Goal: Answer question/provide support: Answer question/provide support

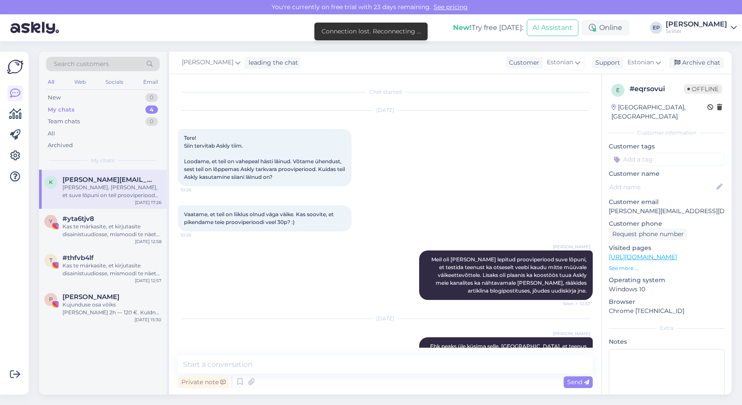
scroll to position [252, 0]
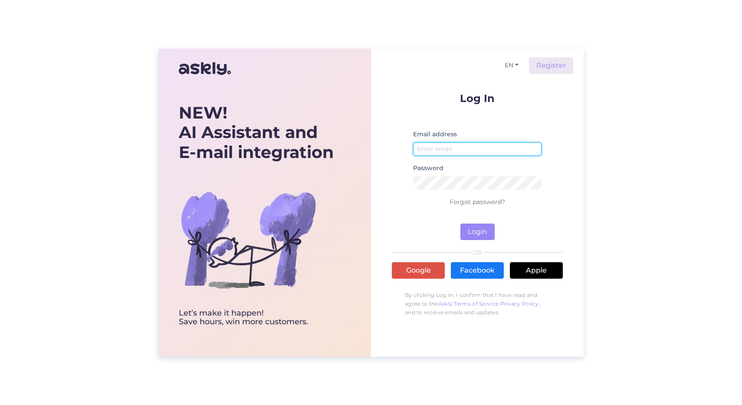
type input "[EMAIL_ADDRESS][DOMAIN_NAME]"
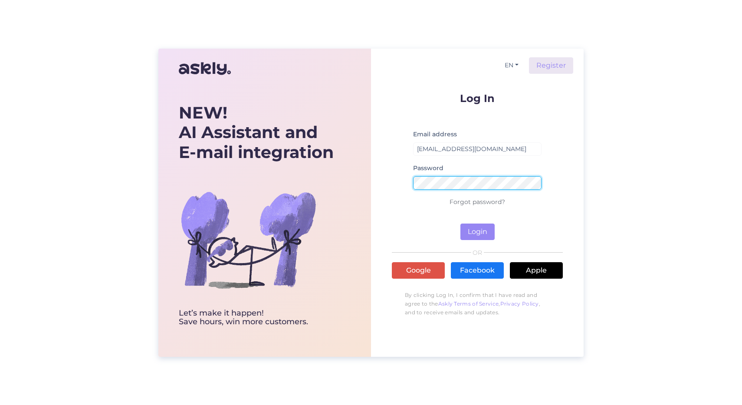
click at [477, 231] on button "Login" at bounding box center [477, 231] width 34 height 16
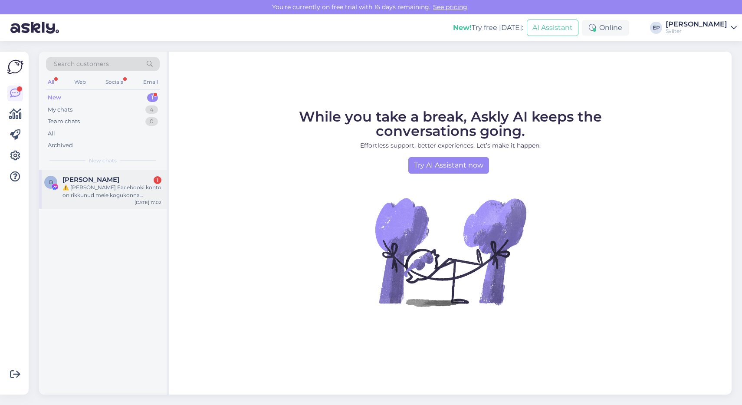
click at [108, 183] on div "⚠️ [PERSON_NAME] Facebooki konto on rikkunud meie kogukonna standardeid. Meie s…" at bounding box center [111, 191] width 99 height 16
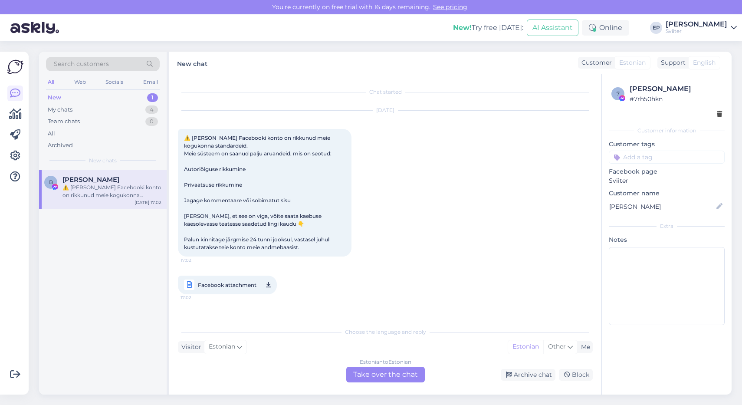
click at [377, 374] on div "Estonian to Estonian Take over the chat" at bounding box center [385, 375] width 79 height 16
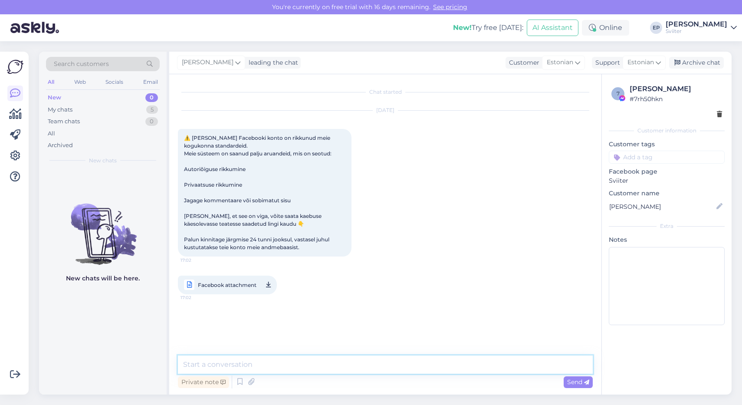
click at [268, 364] on textarea at bounding box center [385, 364] width 415 height 18
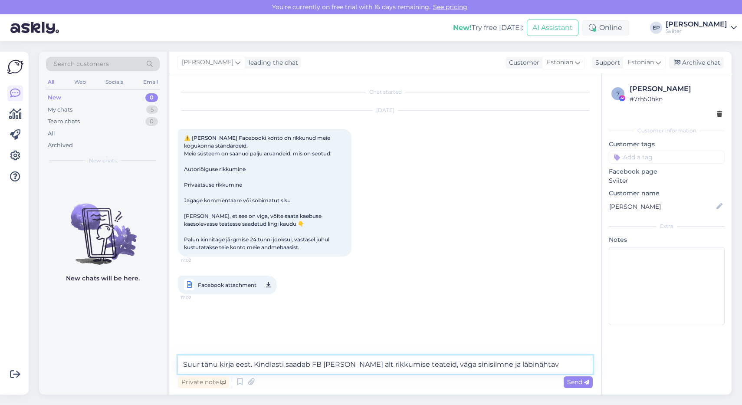
type textarea "Suur tänu kirja eest. Kindlasti saadab FB [PERSON_NAME] alt rikkumise teateid, …"
click at [229, 361] on textarea "Suur tänu kirja eest. Kindlasti saadab FB [PERSON_NAME] alt rikkumise teateid, …" at bounding box center [385, 364] width 415 height 18
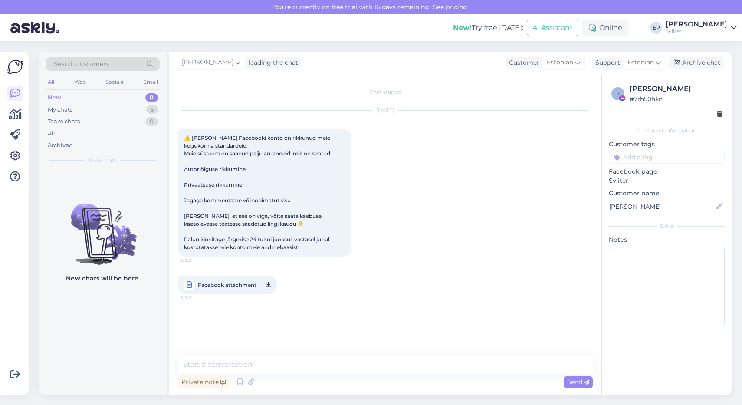
click at [218, 346] on div "Chat started [DATE] ⚠️ Teie Facebooki konto on rikkunud meie kogukonna standard…" at bounding box center [389, 215] width 422 height 265
click at [228, 364] on textarea at bounding box center [385, 364] width 415 height 18
type textarea "H"
click at [222, 383] on icon at bounding box center [222, 382] width 5 height 5
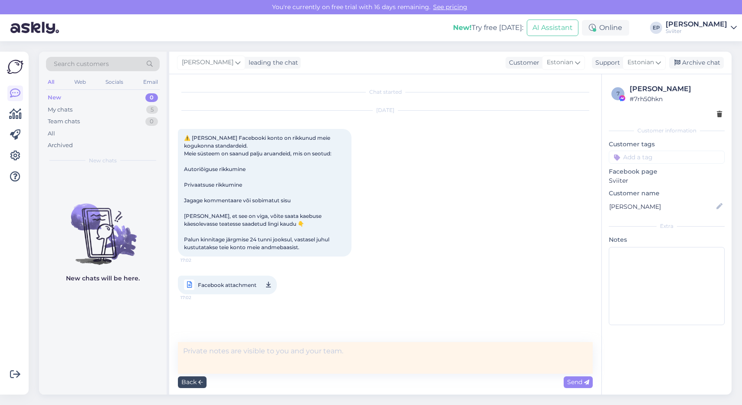
click at [201, 382] on icon at bounding box center [200, 382] width 5 height 5
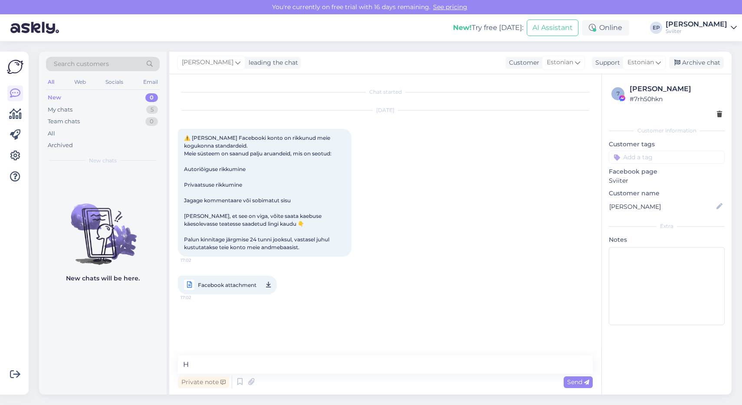
click at [234, 354] on div "Chat started [DATE] ⚠️ Teie Facebooki konto on rikkunud meie kogukonna standard…" at bounding box center [385, 234] width 432 height 320
click at [231, 362] on textarea "H" at bounding box center [385, 364] width 415 height 18
paste textarea "Suur tänu kirja eest. Kindlasti saadab FB [PERSON_NAME] alt rikkumise teateid, …"
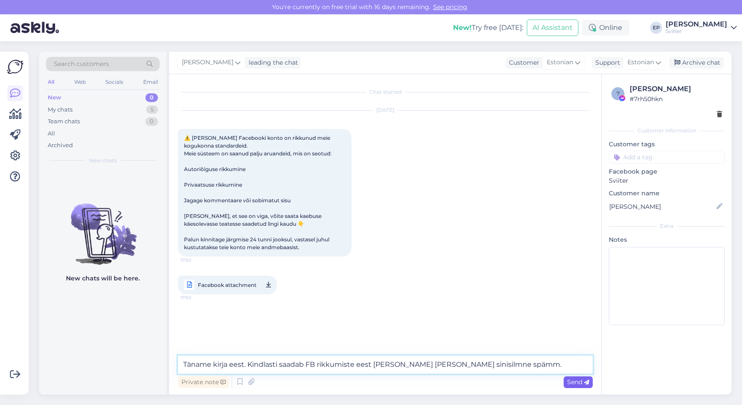
type textarea "Täname kirja eest. Kindlasti saadab FB rikkumiste eest [PERSON_NAME] [PERSON_NA…"
click at [576, 380] on span "Send" at bounding box center [578, 382] width 22 height 8
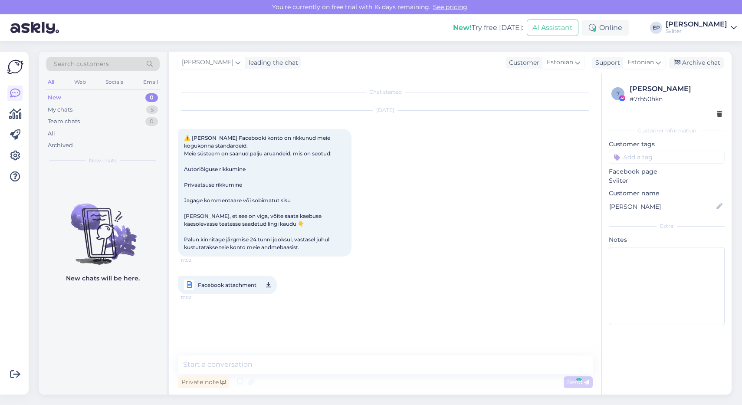
scroll to position [20, 0]
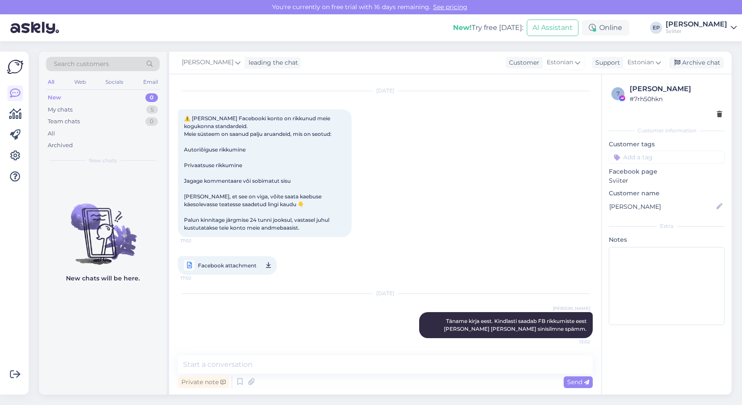
click at [716, 115] on div at bounding box center [666, 114] width 111 height 9
click at [719, 114] on icon at bounding box center [719, 114] width 5 height 6
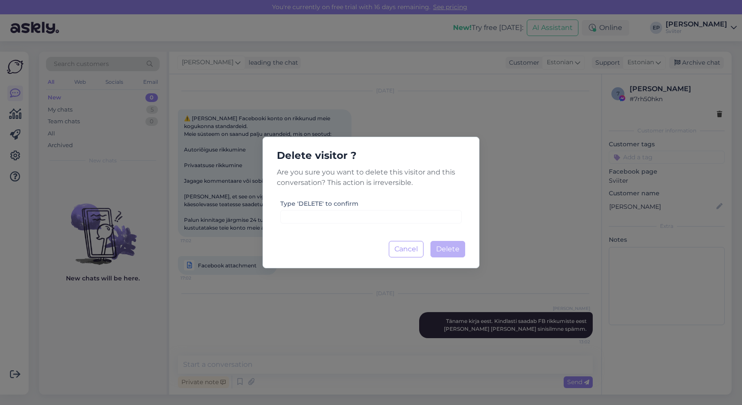
click at [344, 229] on div "Delete visitor ? Are you sure you want to delete this visitor and this conversa…" at bounding box center [370, 202] width 217 height 131
click at [339, 204] on label "Type 'DELETE' to confirm" at bounding box center [319, 203] width 78 height 9
click at [327, 211] on input at bounding box center [370, 216] width 181 height 13
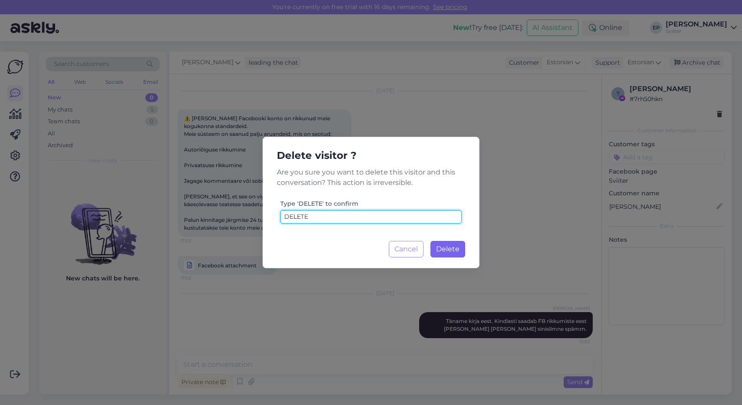
type input "DELETE"
click at [450, 242] on button "Delete Loading..." at bounding box center [447, 249] width 35 height 16
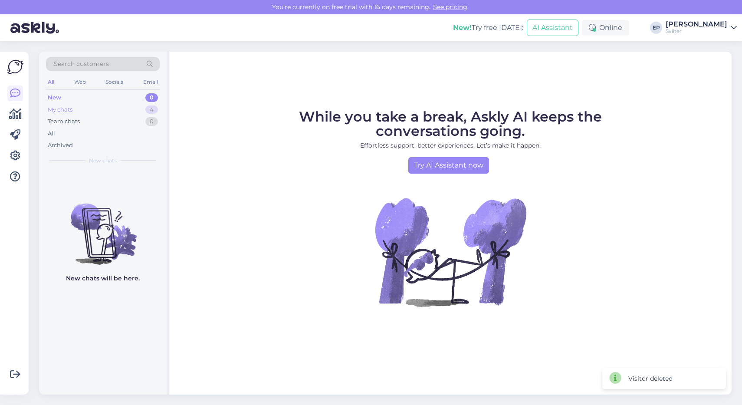
click at [117, 111] on div "My chats 4" at bounding box center [103, 110] width 114 height 12
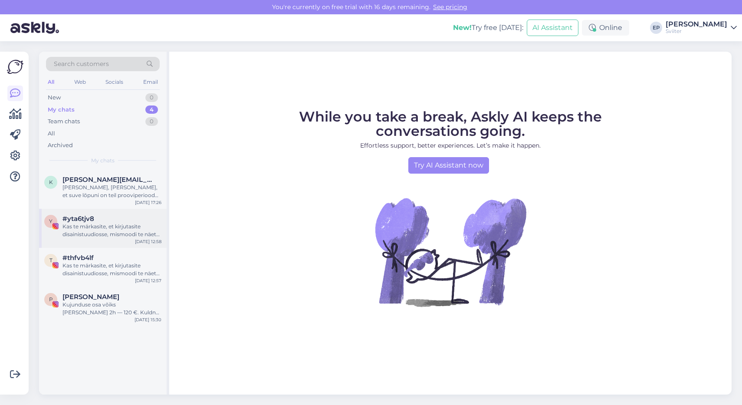
click at [125, 226] on div "Kas te märkasite, et kirjutasite disainistuudiosse, mismoodi te näete, et me pe…" at bounding box center [111, 231] width 99 height 16
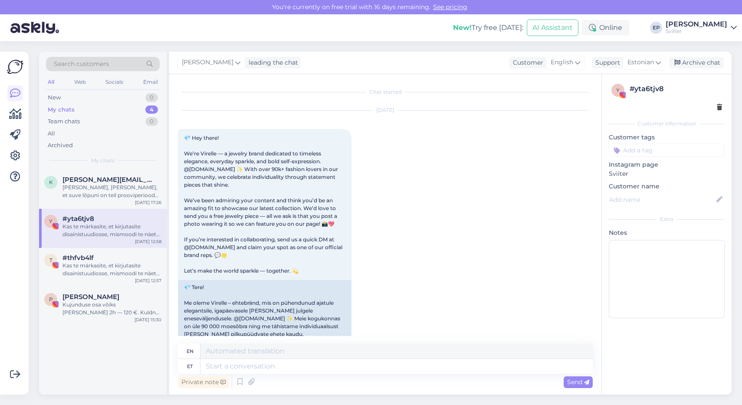
scroll to position [223, 0]
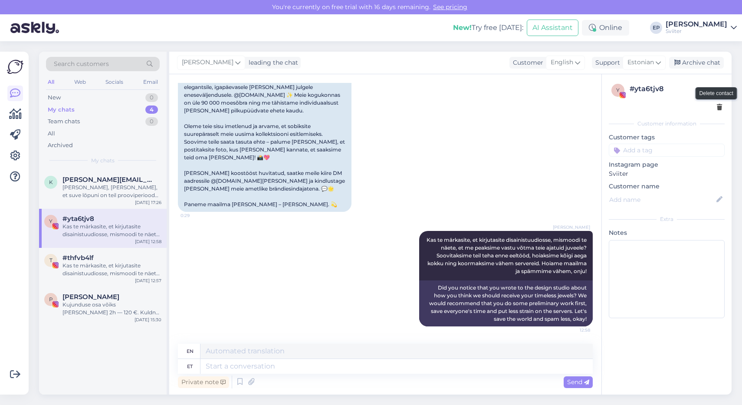
click at [717, 106] on icon at bounding box center [719, 108] width 5 height 6
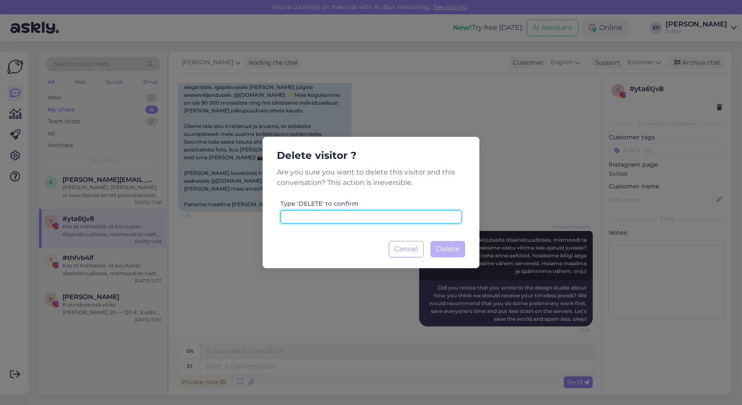
click at [337, 218] on input at bounding box center [370, 216] width 181 height 13
type input "DELETE"
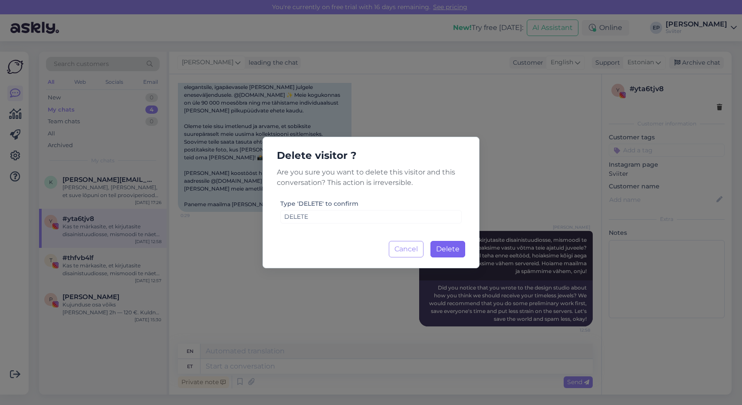
click at [444, 248] on span "Delete" at bounding box center [447, 249] width 23 height 8
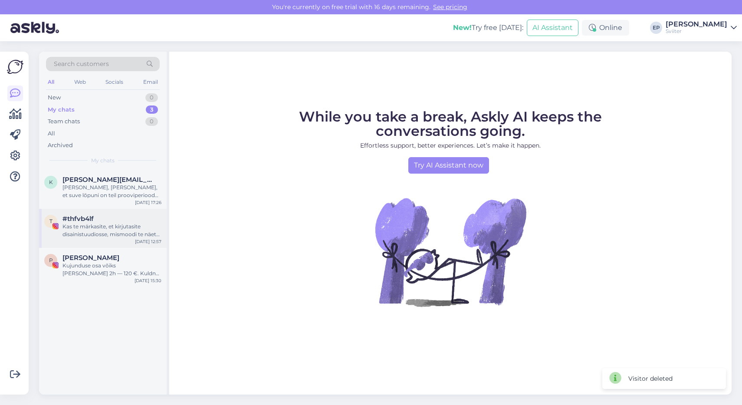
click at [127, 223] on div "Kas te märkasite, et kirjutasite disainistuudiosse, mismoodi te näete, et me pe…" at bounding box center [111, 231] width 99 height 16
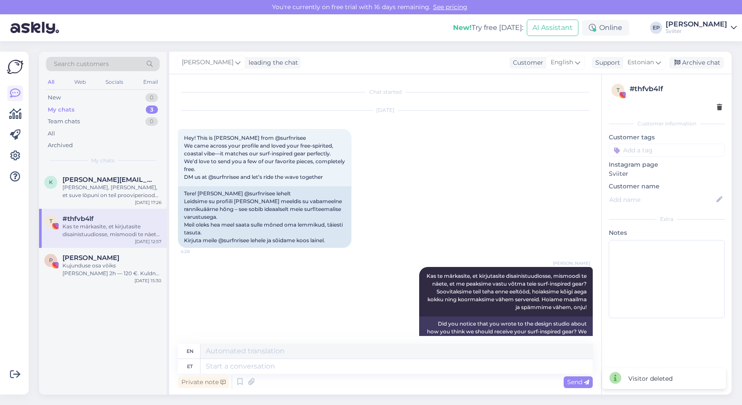
scroll to position [36, 0]
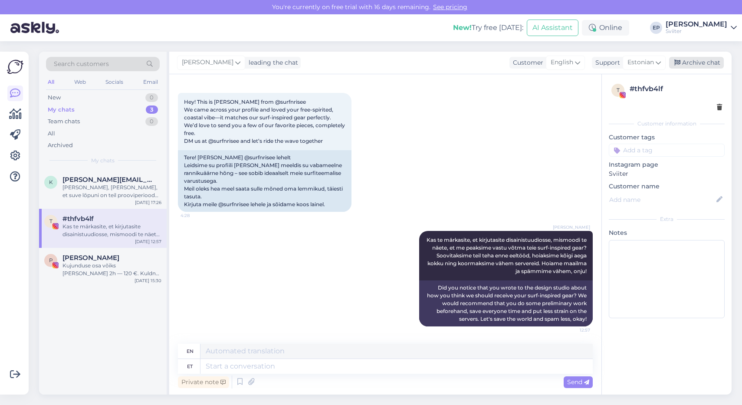
click at [694, 63] on div "Archive chat" at bounding box center [696, 63] width 55 height 12
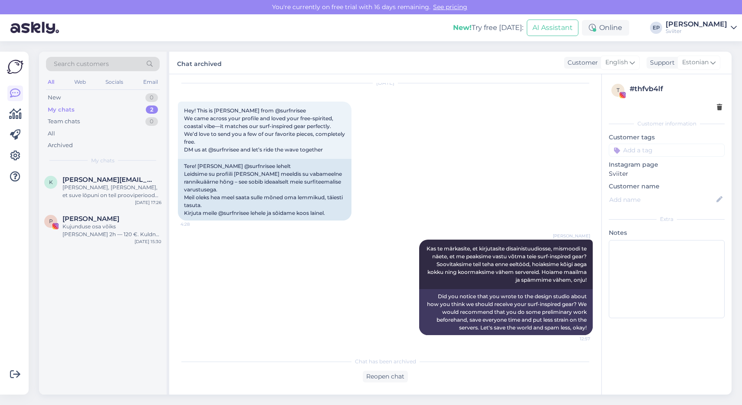
scroll to position [27, 0]
click at [104, 188] on div "[PERSON_NAME], [PERSON_NAME], et suve lõpuni on teil prooviperiood tasuta :)" at bounding box center [111, 191] width 99 height 16
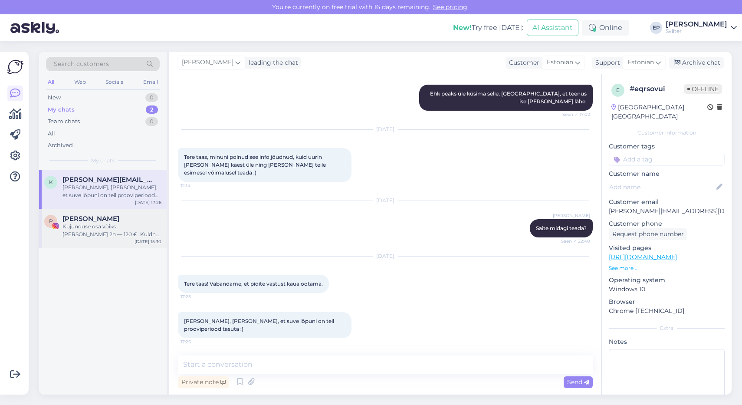
click at [107, 215] on div "[PERSON_NAME]" at bounding box center [111, 219] width 99 height 8
